Goal: Task Accomplishment & Management: Complete application form

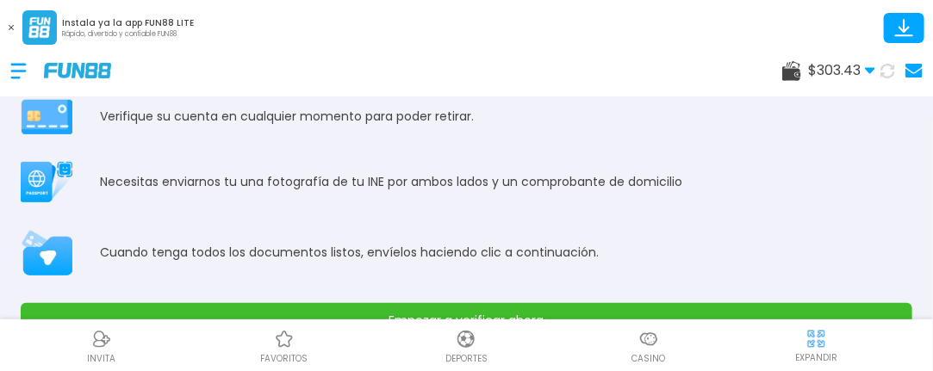
scroll to position [146, 0]
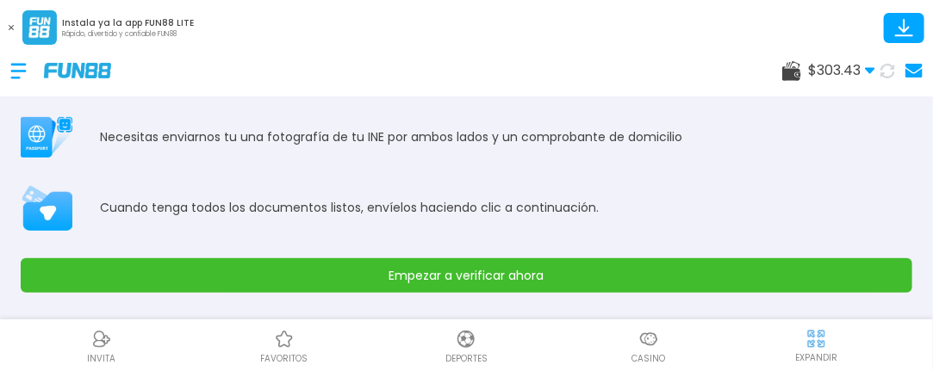
click at [834, 268] on button "Empezar a verificar ahora" at bounding box center [466, 275] width 891 height 34
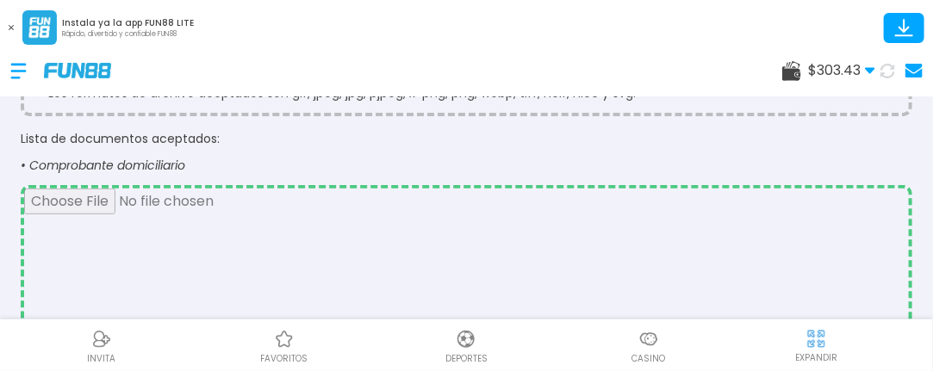
scroll to position [159, 0]
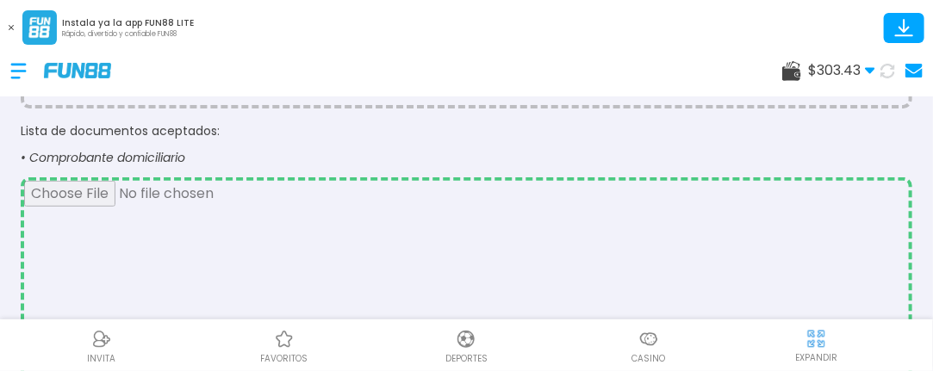
type input "**********"
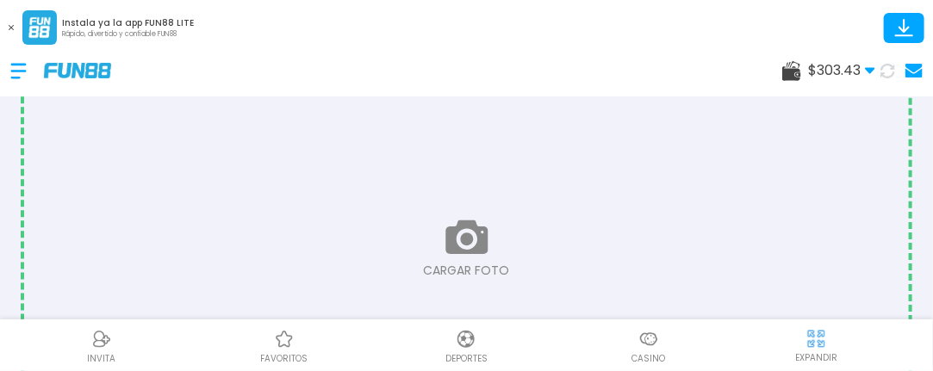
scroll to position [1045, 0]
click at [456, 217] on input "file" at bounding box center [466, 229] width 885 height 590
type input "**********"
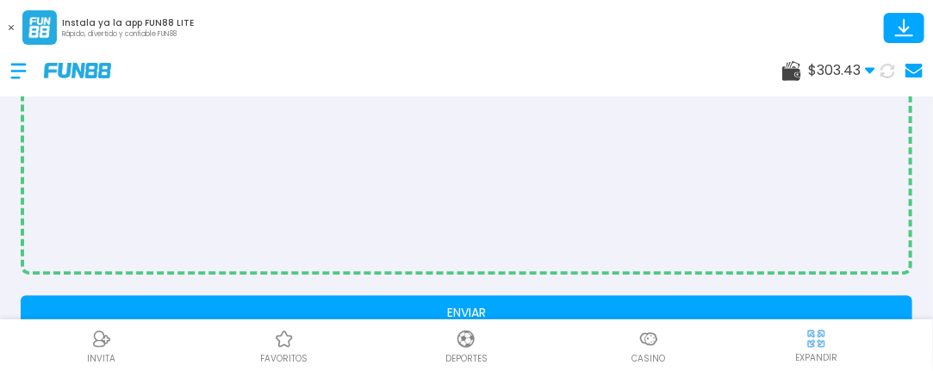
scroll to position [1334, 0]
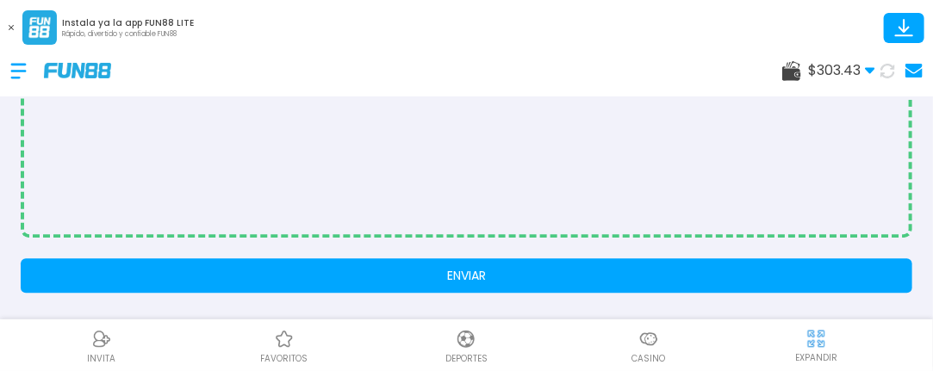
click at [829, 281] on button "ENVIAR" at bounding box center [466, 275] width 891 height 34
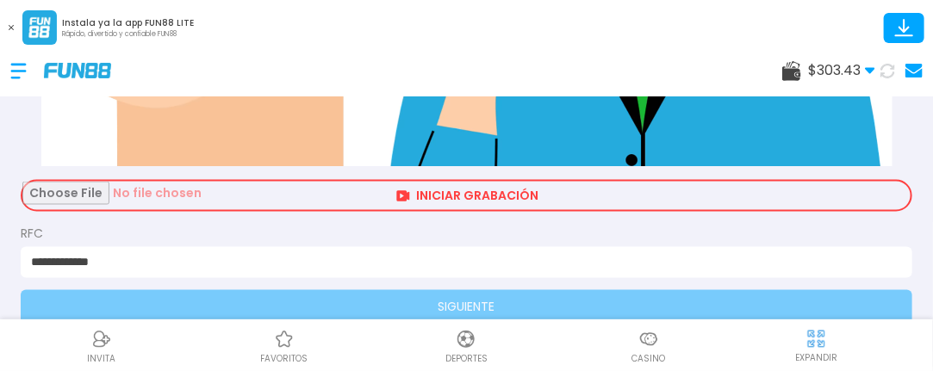
scroll to position [904, 0]
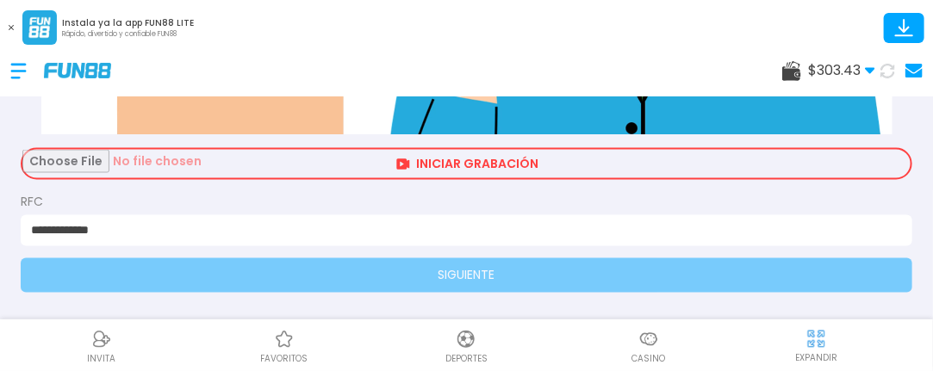
click at [728, 161] on input "file" at bounding box center [466, 164] width 888 height 28
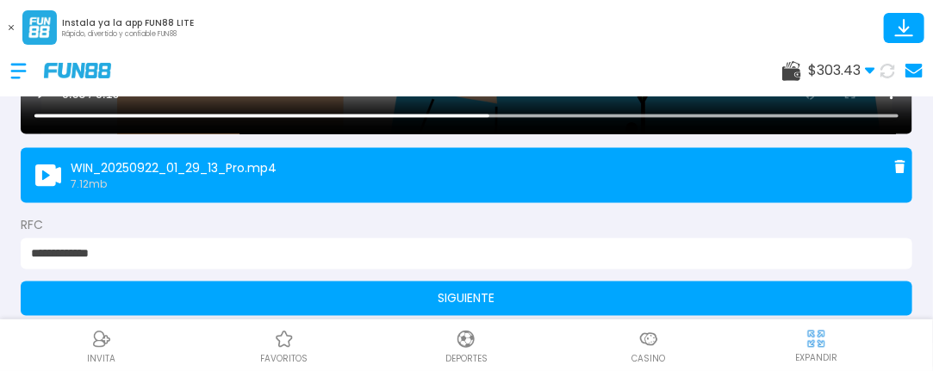
click at [621, 291] on button "SIGUIENTE" at bounding box center [466, 299] width 891 height 34
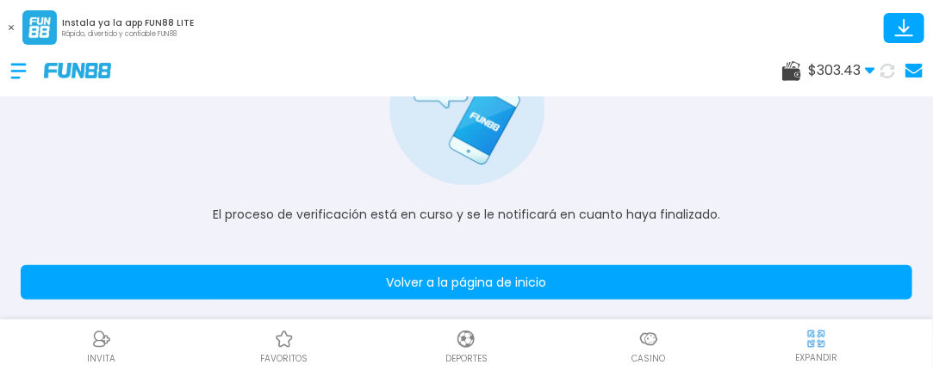
scroll to position [179, 0]
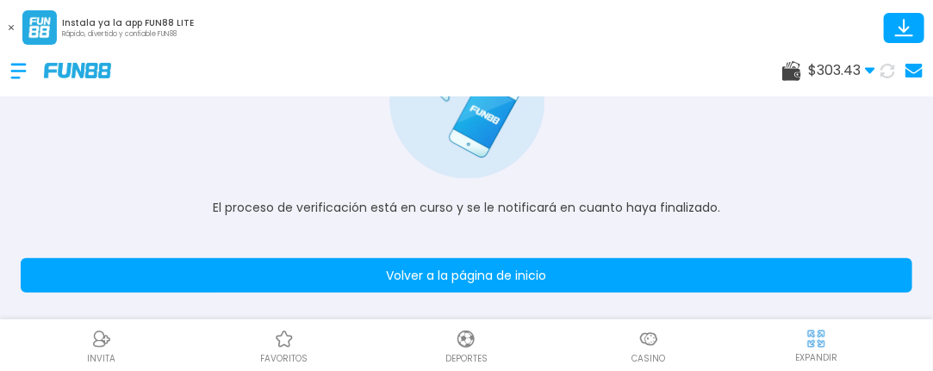
click at [823, 269] on button "Volver a la página de inicio" at bounding box center [466, 275] width 891 height 34
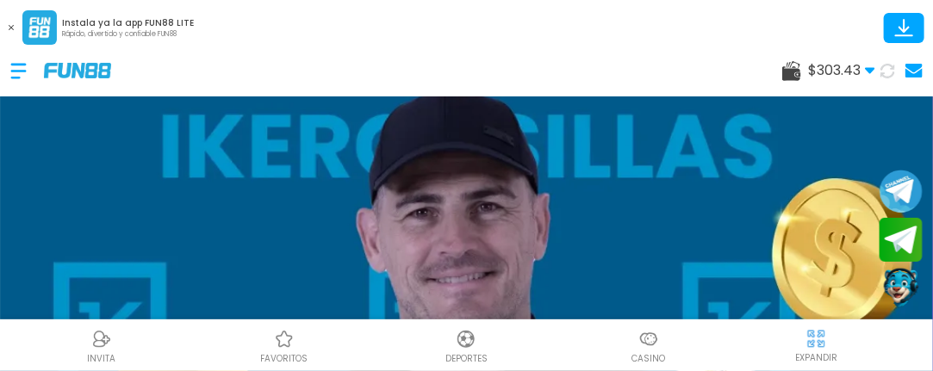
click at [788, 71] on use at bounding box center [791, 71] width 19 height 20
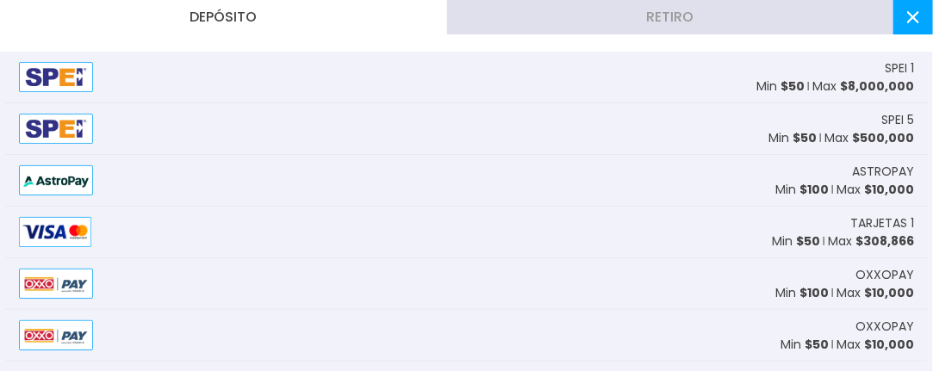
click at [760, 23] on button "Retiro" at bounding box center [670, 17] width 447 height 34
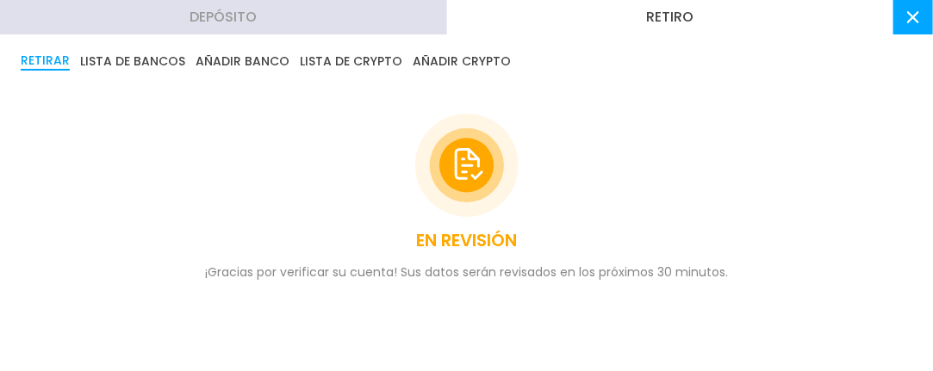
click at [447, 0] on button "Retiro" at bounding box center [670, 17] width 447 height 34
click at [258, 199] on div "EN REVISIÓN ¡Gracias por verificar su cuenta! Sus datos serán revisados en los …" at bounding box center [466, 197] width 891 height 227
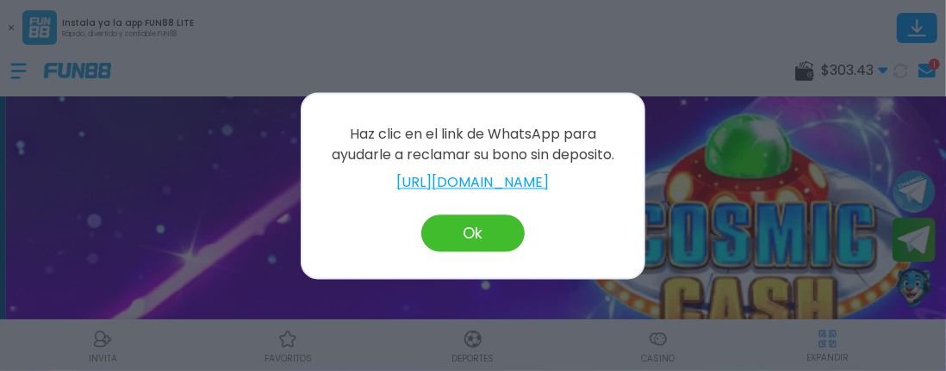
click at [469, 185] on link "[URL][DOMAIN_NAME]" at bounding box center [473, 182] width 307 height 21
